Goal: Find contact information: Obtain details needed to contact an individual or organization

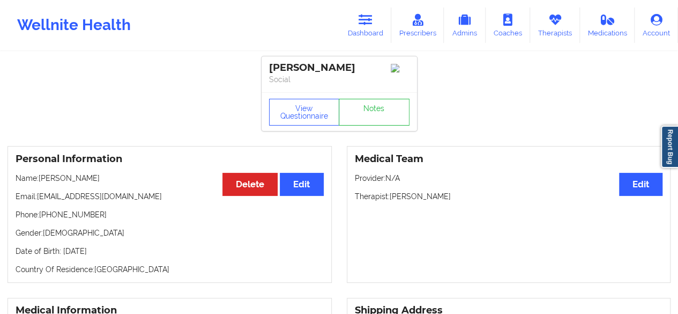
click at [369, 31] on link "Dashboard" at bounding box center [365, 25] width 51 height 35
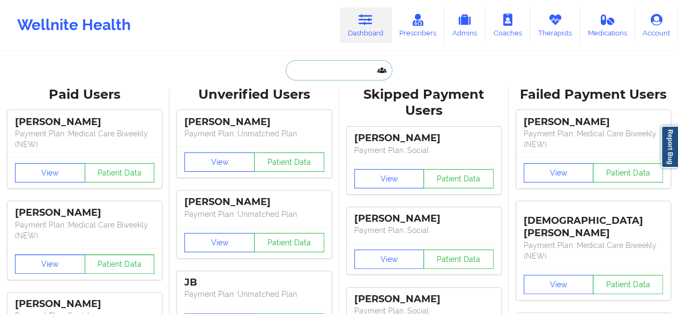
click at [322, 72] on input "text" at bounding box center [339, 70] width 106 height 20
paste input "[EMAIL_ADDRESS][DOMAIN_NAME]"
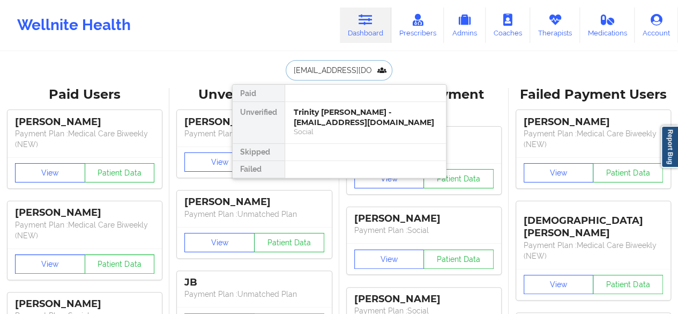
type input "[EMAIL_ADDRESS][DOMAIN_NAME]"
click at [322, 123] on div "Trinity [PERSON_NAME] - [EMAIL_ADDRESS][DOMAIN_NAME]" at bounding box center [366, 117] width 144 height 20
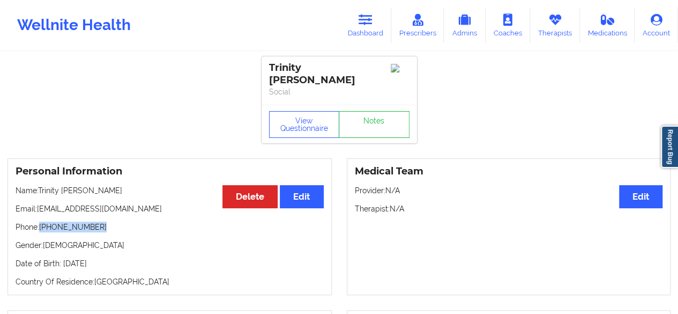
drag, startPoint x: 40, startPoint y: 218, endPoint x: 117, endPoint y: 212, distance: 77.4
click at [117, 212] on div "Personal Information Edit Delete Name: [PERSON_NAME] Email: [EMAIL_ADDRESS][DOM…" at bounding box center [170, 226] width 324 height 137
copy p "[PHONE_NUMBER]"
click at [76, 221] on p "Phone: [PHONE_NUMBER]" at bounding box center [170, 226] width 308 height 11
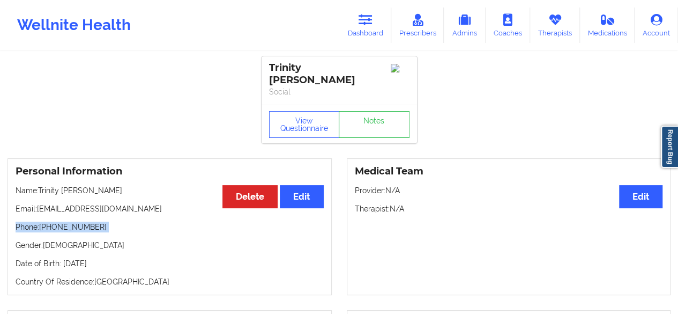
click at [76, 221] on p "Phone: [PHONE_NUMBER]" at bounding box center [170, 226] width 308 height 11
drag, startPoint x: 76, startPoint y: 217, endPoint x: 40, endPoint y: 217, distance: 35.9
click at [40, 221] on p "Phone: [PHONE_NUMBER]" at bounding box center [170, 226] width 308 height 11
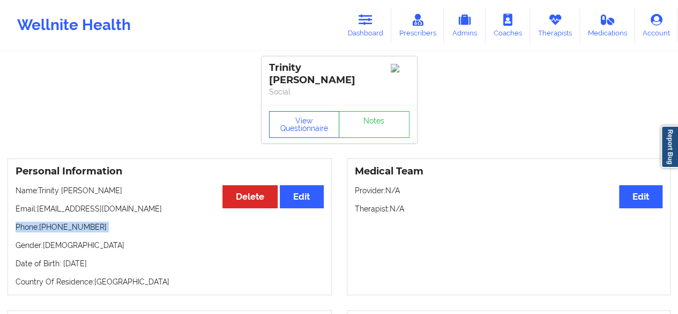
click at [40, 221] on p "Phone: [PHONE_NUMBER]" at bounding box center [170, 226] width 308 height 11
drag, startPoint x: 40, startPoint y: 217, endPoint x: 107, endPoint y: 214, distance: 67.6
click at [107, 221] on p "Phone: [PHONE_NUMBER]" at bounding box center [170, 226] width 308 height 11
copy p "[PHONE_NUMBER]"
click at [375, 31] on link "Dashboard" at bounding box center [365, 25] width 51 height 35
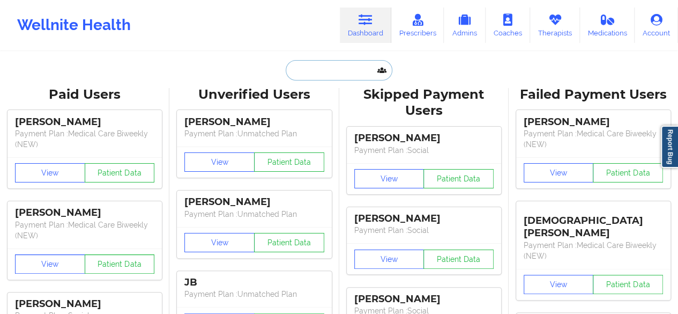
click at [324, 76] on input "text" at bounding box center [339, 70] width 106 height 20
paste input "[PERSON_NAME]"
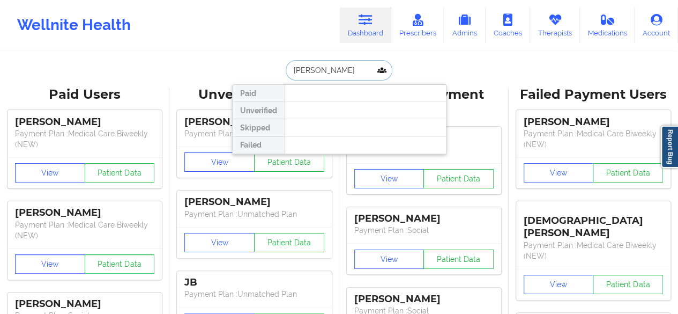
type input "[PERSON_NAME]"
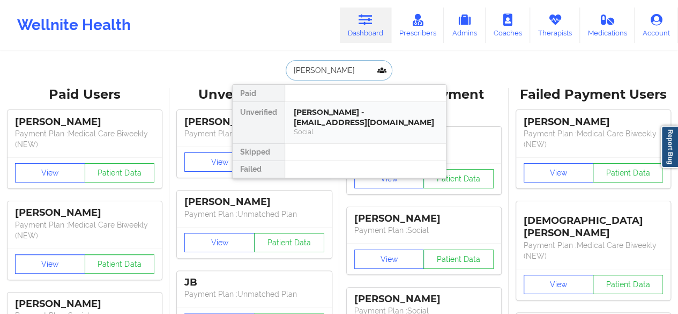
click at [339, 127] on div "Social" at bounding box center [366, 131] width 144 height 9
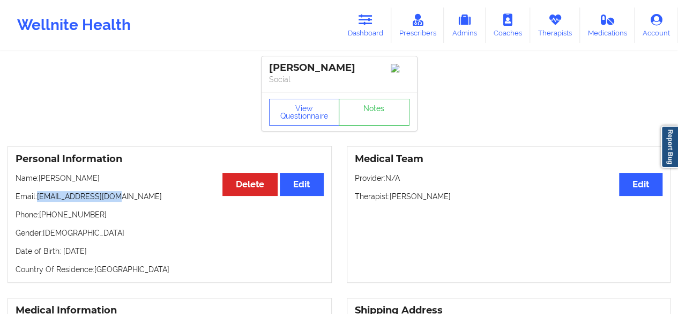
drag, startPoint x: 38, startPoint y: 198, endPoint x: 173, endPoint y: 194, distance: 135.7
click at [173, 194] on p "Email: [EMAIL_ADDRESS][DOMAIN_NAME]" at bounding box center [170, 196] width 308 height 11
copy p "[EMAIL_ADDRESS][DOMAIN_NAME]"
drag, startPoint x: 40, startPoint y: 218, endPoint x: 127, endPoint y: 214, distance: 86.4
click at [127, 214] on p "Phone: [PHONE_NUMBER]" at bounding box center [170, 214] width 308 height 11
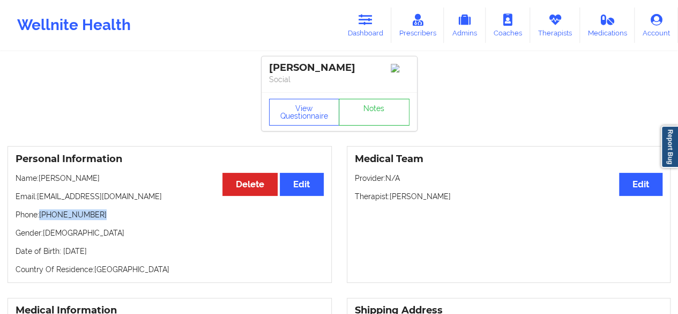
copy p "[PHONE_NUMBER]"
click at [318, 108] on button "View Questionnaire" at bounding box center [304, 112] width 71 height 27
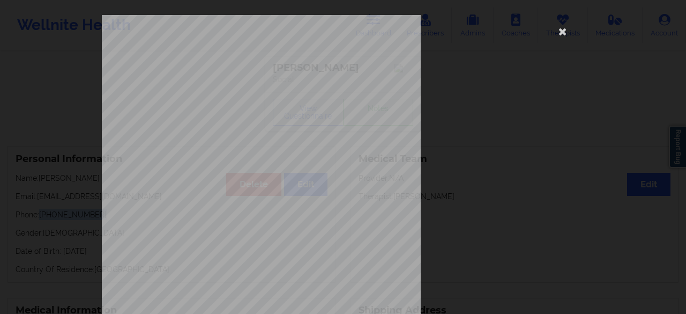
scroll to position [197, 0]
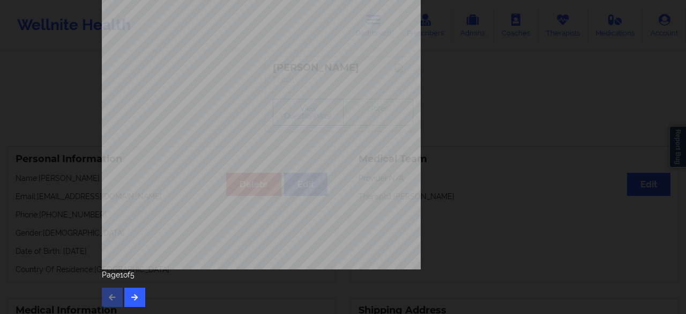
click at [143, 295] on div "Page 1 of 5" at bounding box center [343, 288] width 482 height 38
click at [131, 298] on icon "button" at bounding box center [134, 296] width 9 height 6
click at [130, 293] on icon "button" at bounding box center [134, 296] width 9 height 6
click at [125, 301] on button "button" at bounding box center [134, 296] width 21 height 19
click at [133, 292] on button "button" at bounding box center [134, 296] width 21 height 19
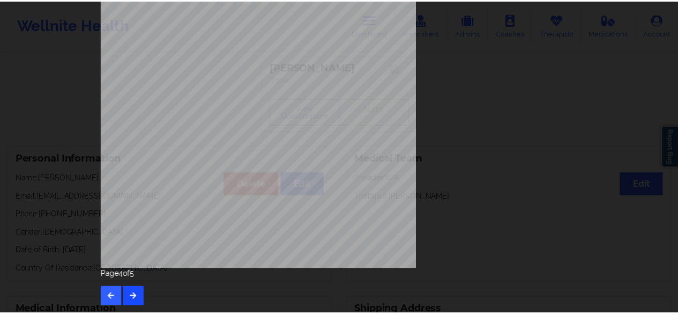
scroll to position [0, 0]
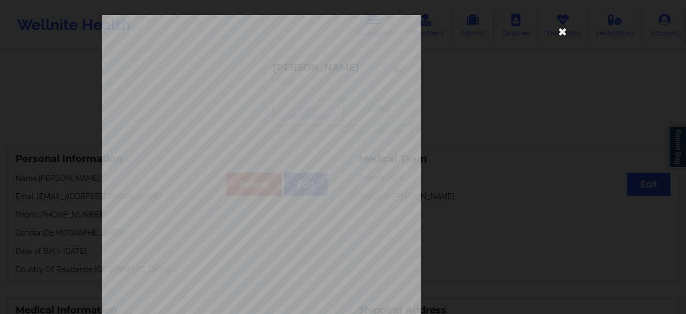
click at [559, 36] on icon at bounding box center [562, 31] width 17 height 17
